Goal: Task Accomplishment & Management: Use online tool/utility

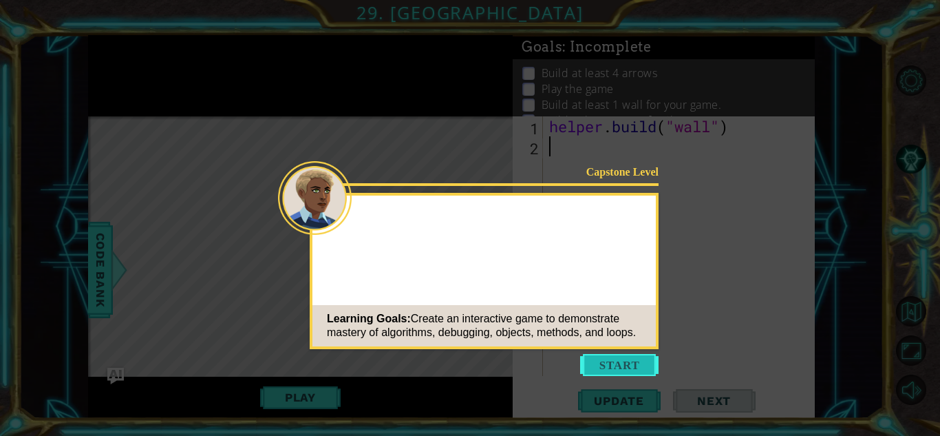
click at [631, 358] on button "Start" at bounding box center [619, 365] width 78 height 22
click at [631, 358] on icon at bounding box center [470, 218] width 940 height 436
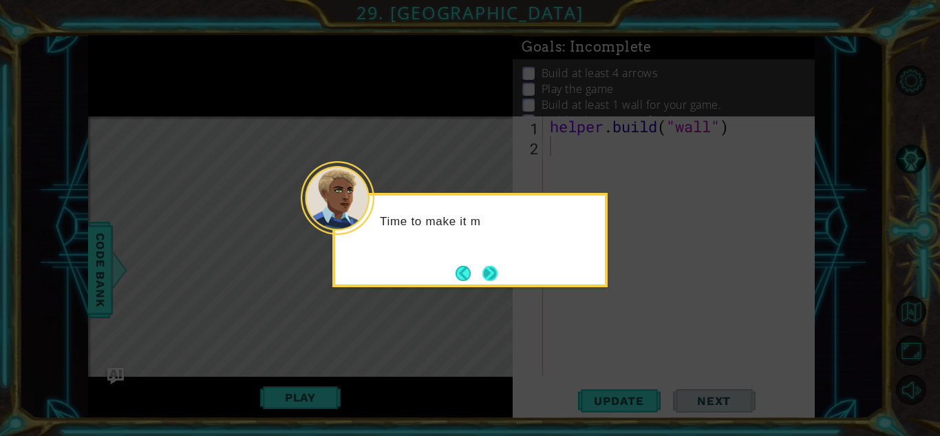
click at [494, 276] on button "Next" at bounding box center [490, 273] width 15 height 15
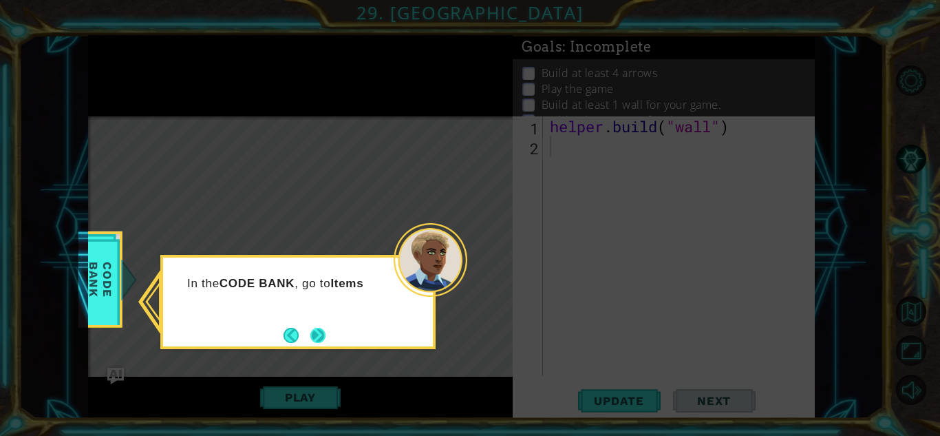
click at [322, 335] on button "Next" at bounding box center [317, 335] width 15 height 15
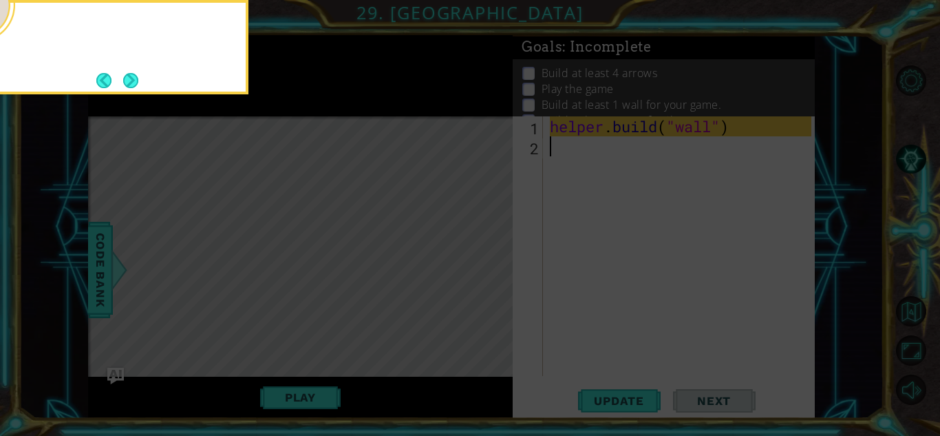
click at [322, 335] on icon at bounding box center [470, 64] width 940 height 741
click at [138, 85] on button "Next" at bounding box center [130, 80] width 15 height 15
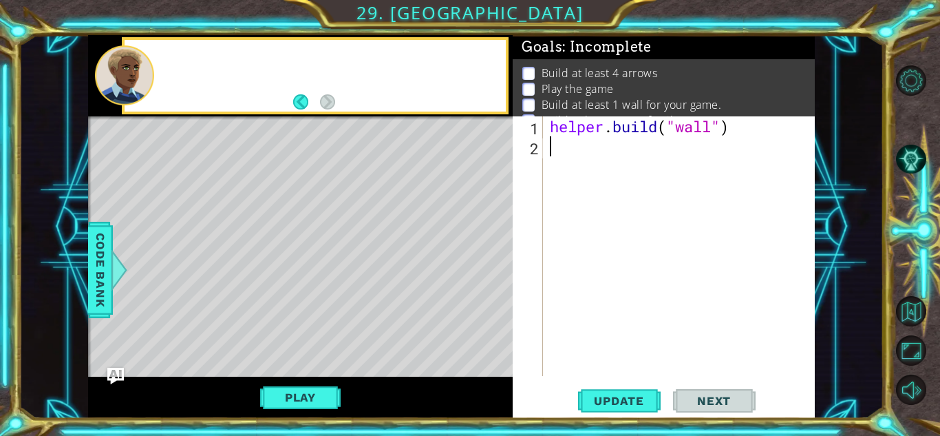
click at [138, 85] on div at bounding box center [124, 75] width 59 height 60
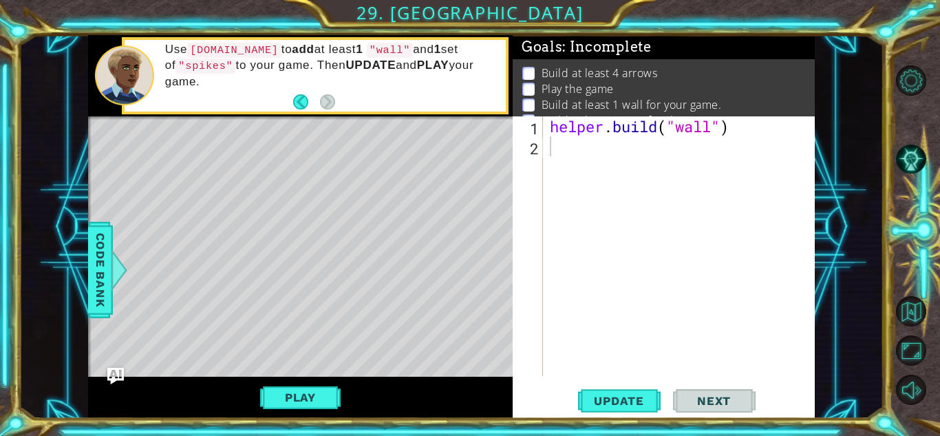
click at [547, 140] on div "helper . build ( "wall" )" at bounding box center [682, 265] width 271 height 299
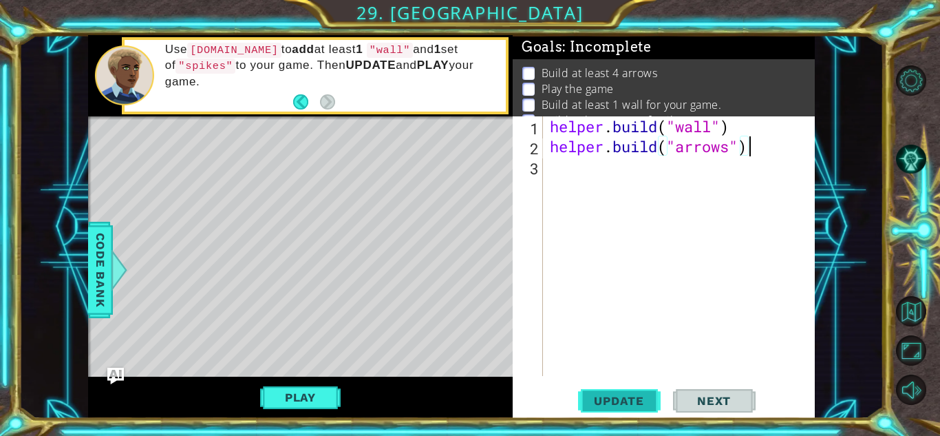
type textarea "[DOMAIN_NAME]("arrows")"
click at [628, 386] on button "Update" at bounding box center [619, 400] width 83 height 30
click at [325, 403] on button "Play" at bounding box center [300, 397] width 81 height 26
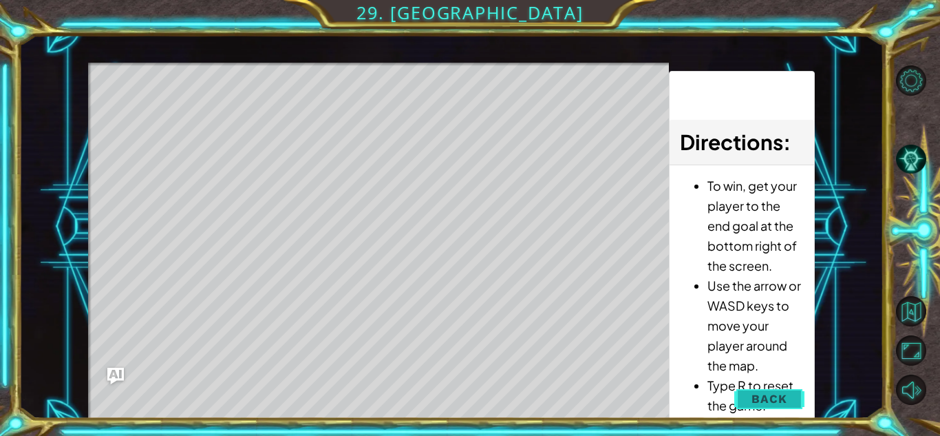
click at [798, 390] on button "Back" at bounding box center [769, 399] width 70 height 28
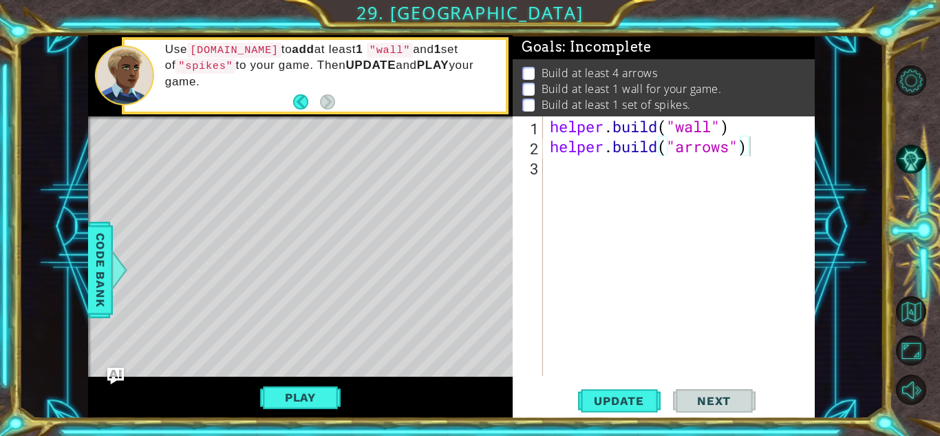
click at [553, 171] on div "helper . build ( "wall" ) helper . build ( "arrows" )" at bounding box center [682, 265] width 271 height 299
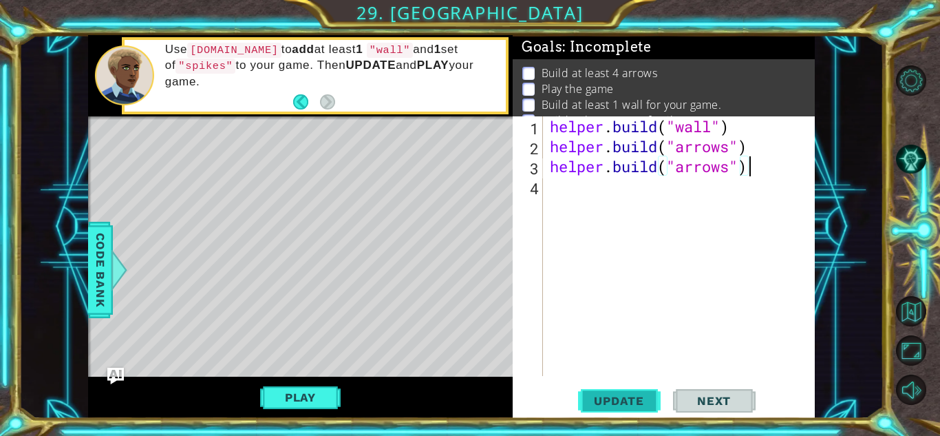
type textarea "[DOMAIN_NAME]("arrows")"
click at [619, 389] on button "Update" at bounding box center [619, 400] width 83 height 30
click at [553, 197] on div "helper . build ( "wall" ) helper . build ( "arrows" ) helper . build ( "arrows"…" at bounding box center [682, 265] width 271 height 299
type textarea "[DOMAIN_NAME]("arrows")"
click at [617, 397] on span "Update" at bounding box center [619, 401] width 78 height 14
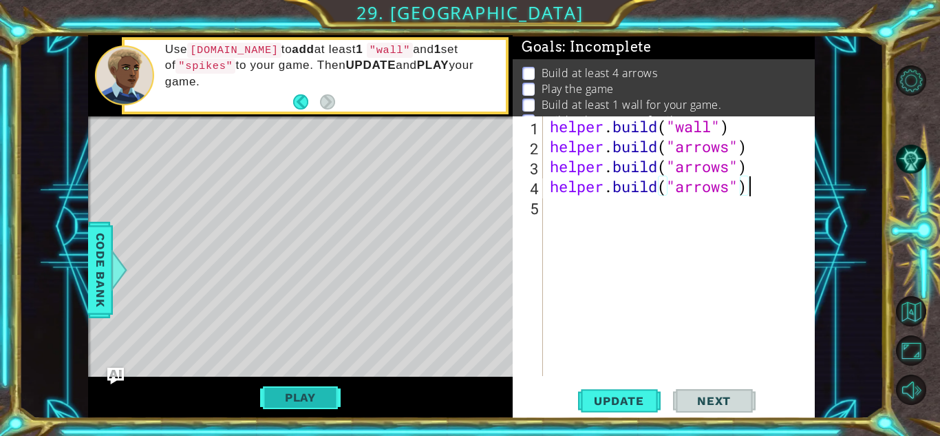
click at [312, 401] on button "Play" at bounding box center [300, 397] width 81 height 26
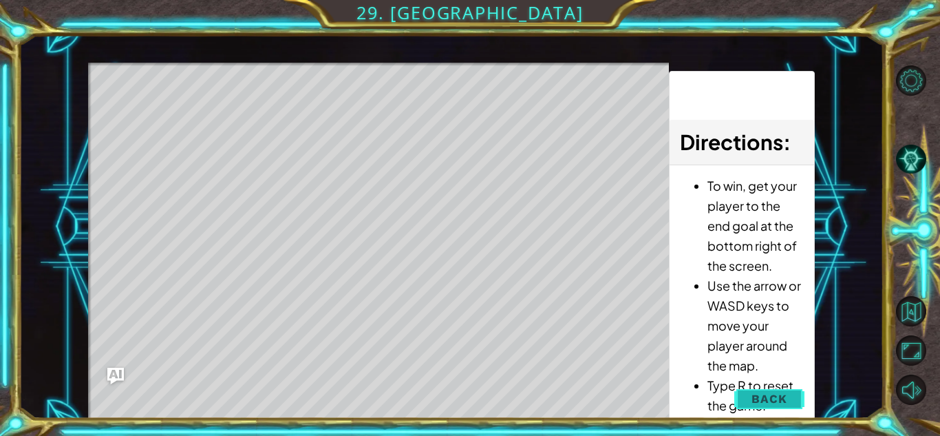
click at [767, 388] on button "Back" at bounding box center [769, 399] width 70 height 28
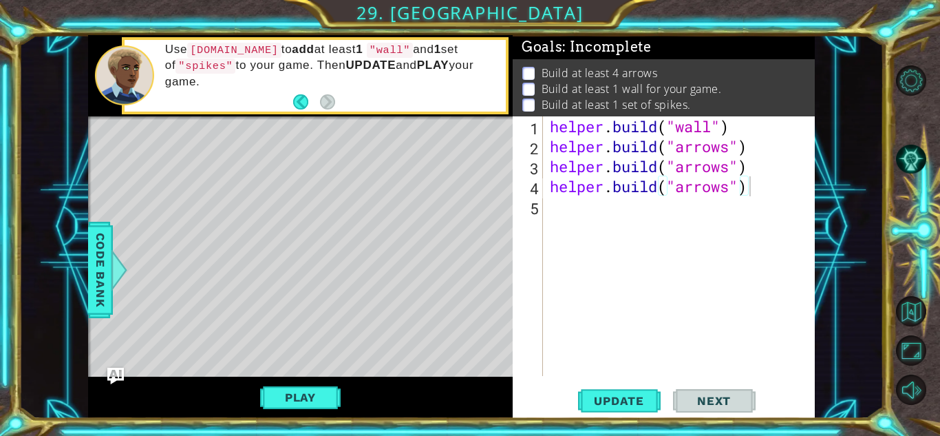
click at [721, 399] on span "Next" at bounding box center [713, 401] width 61 height 14
click at [726, 411] on button "Next" at bounding box center [714, 400] width 83 height 30
click at [723, 396] on span "Next" at bounding box center [713, 401] width 61 height 14
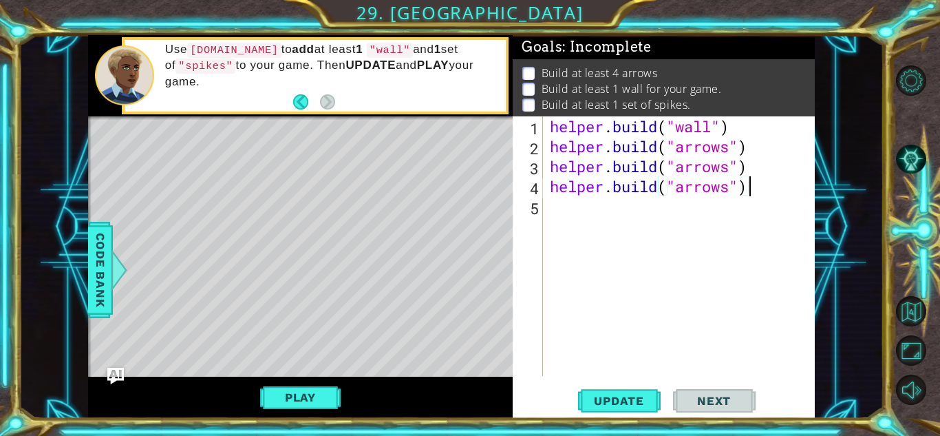
click at [723, 396] on span "Next" at bounding box center [713, 401] width 61 height 14
click at [723, 394] on span "Next" at bounding box center [713, 401] width 61 height 14
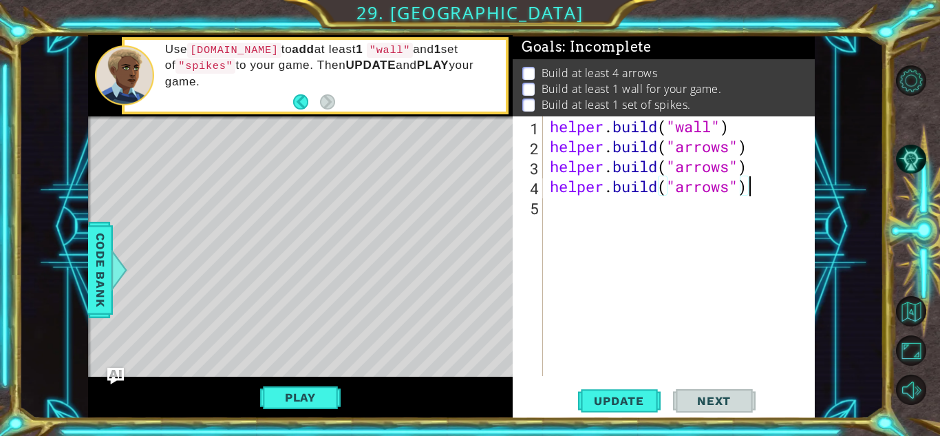
click at [723, 394] on span "Next" at bounding box center [713, 401] width 61 height 14
click at [91, 259] on span "Code Bank" at bounding box center [100, 270] width 22 height 84
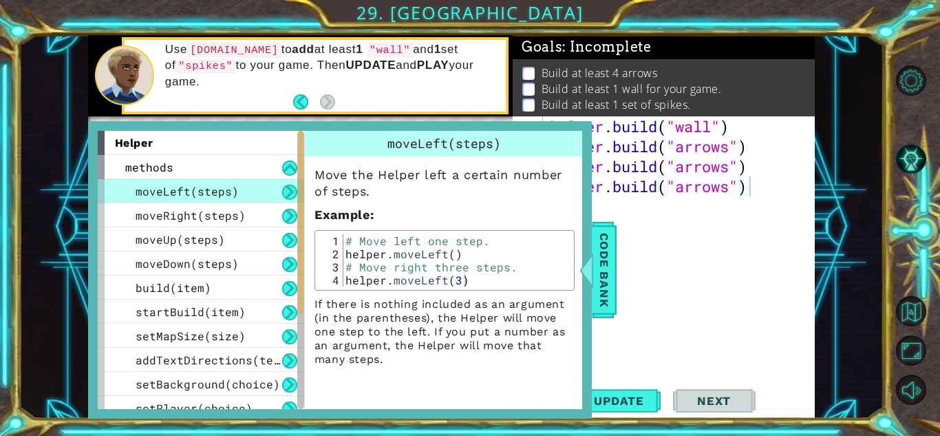
click at [750, 304] on div "helper . build ( "wall" ) helper . build ( "arrows" ) helper . build ( "arrows"…" at bounding box center [682, 265] width 271 height 299
click at [600, 292] on span "Code Bank" at bounding box center [604, 270] width 22 height 84
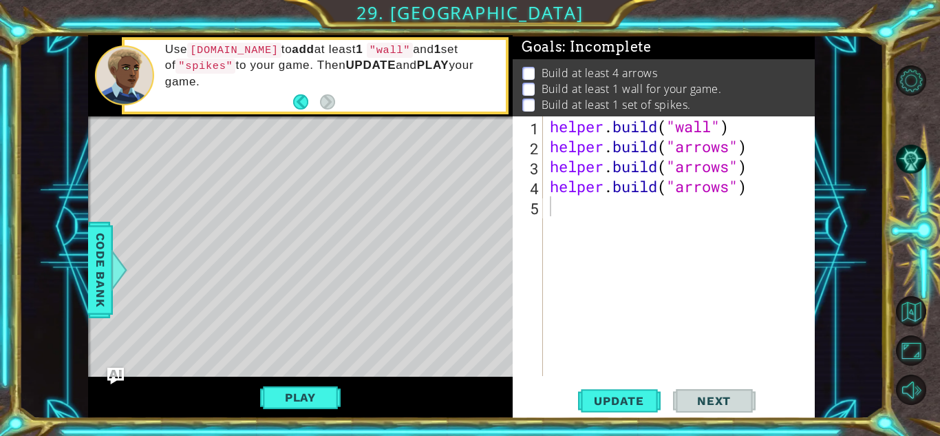
click at [553, 217] on div "helper . build ( "wall" ) helper . build ( "arrows" ) helper . build ( "arrows"…" at bounding box center [682, 265] width 271 height 299
click at [907, 77] on button "Level Options" at bounding box center [911, 80] width 30 height 30
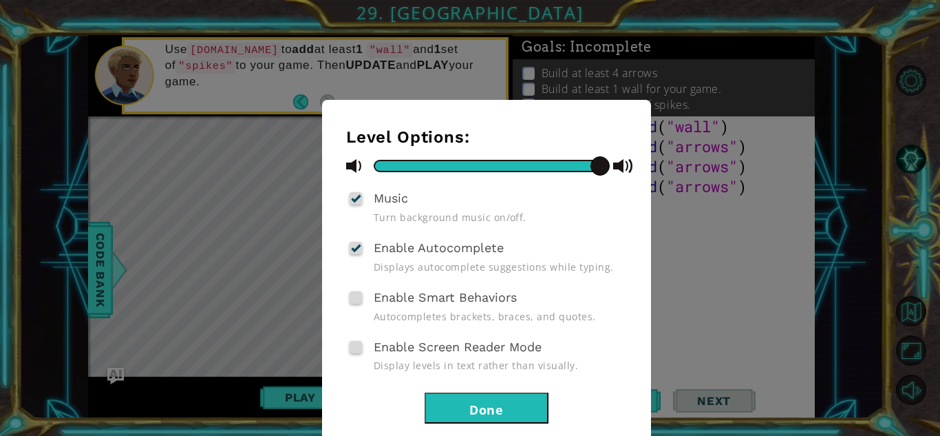
scroll to position [30, 0]
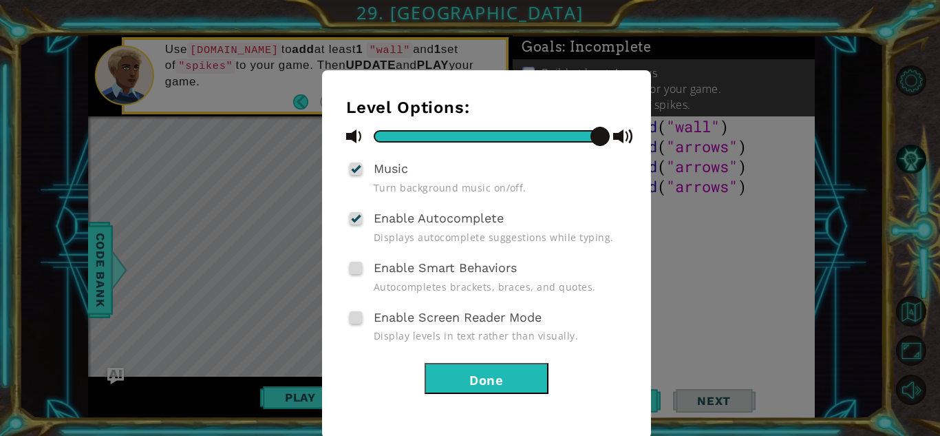
click at [490, 369] on button "Done" at bounding box center [487, 378] width 124 height 31
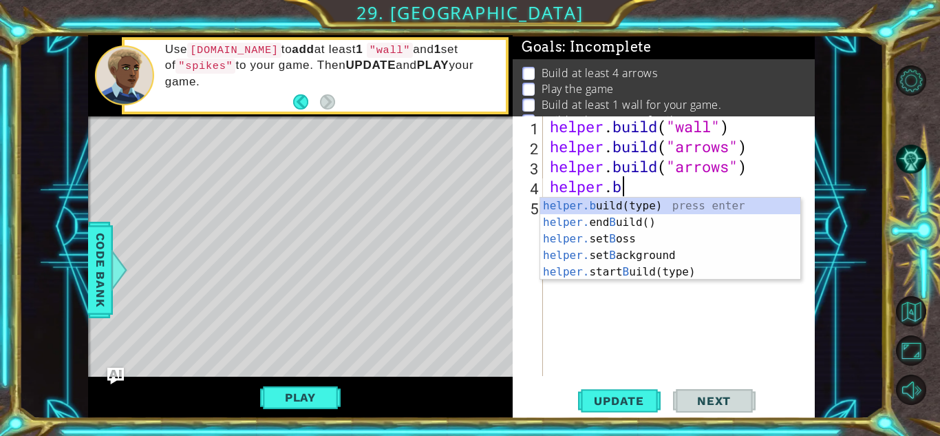
type textarea "h"
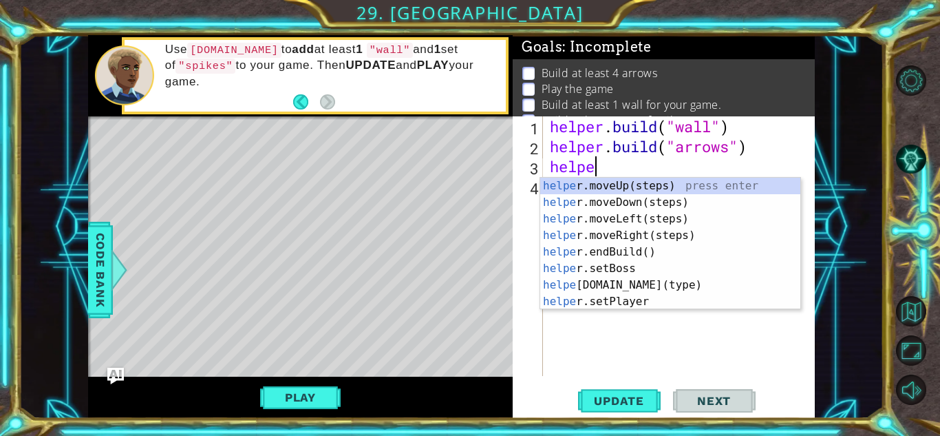
type textarea "h"
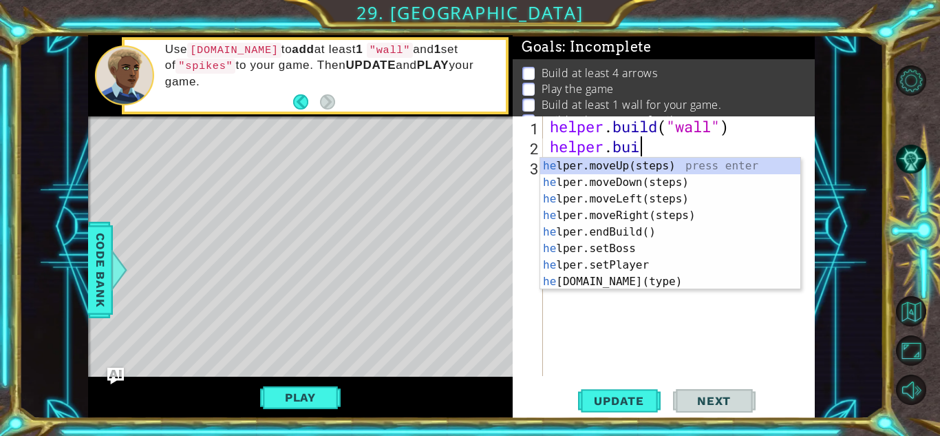
type textarea "h"
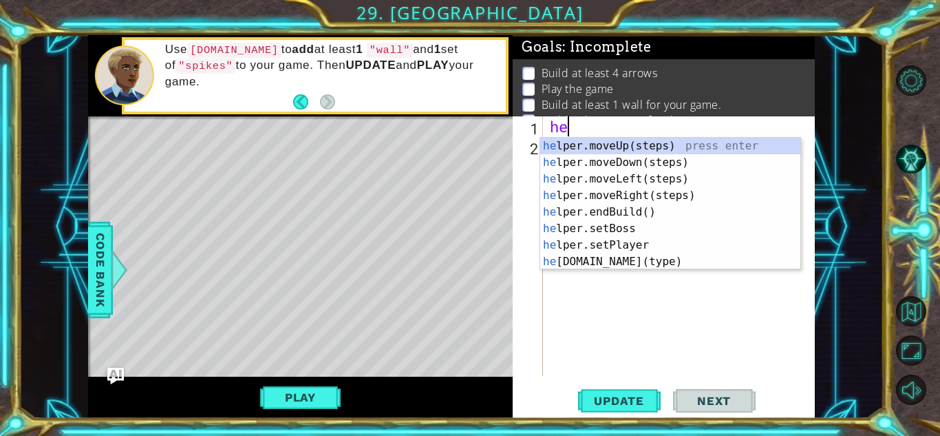
type textarea "h"
